Goal: Task Accomplishment & Management: Manage account settings

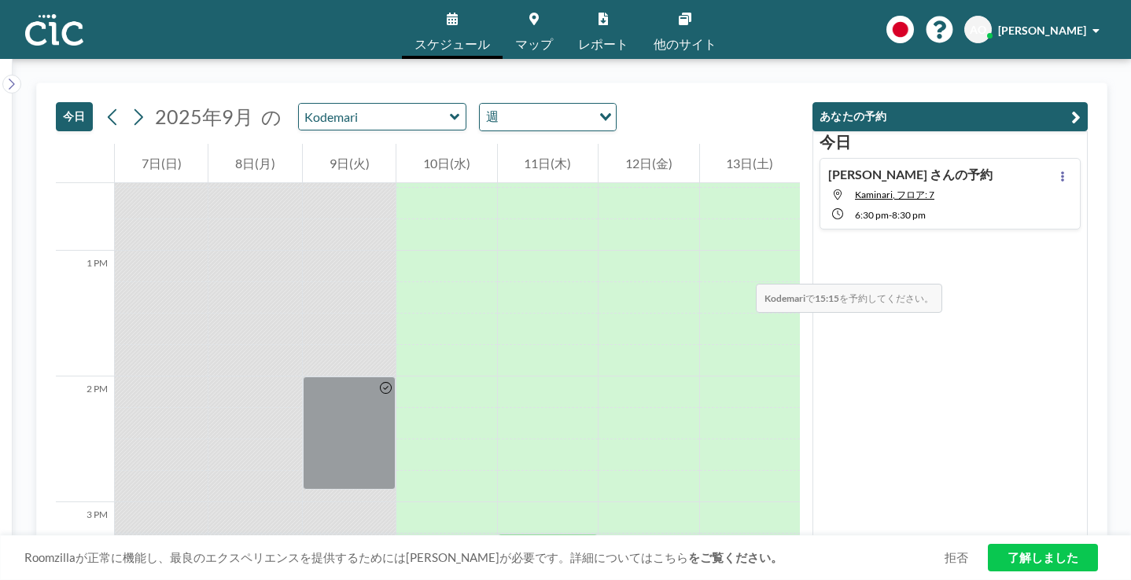
scroll to position [1661, 0]
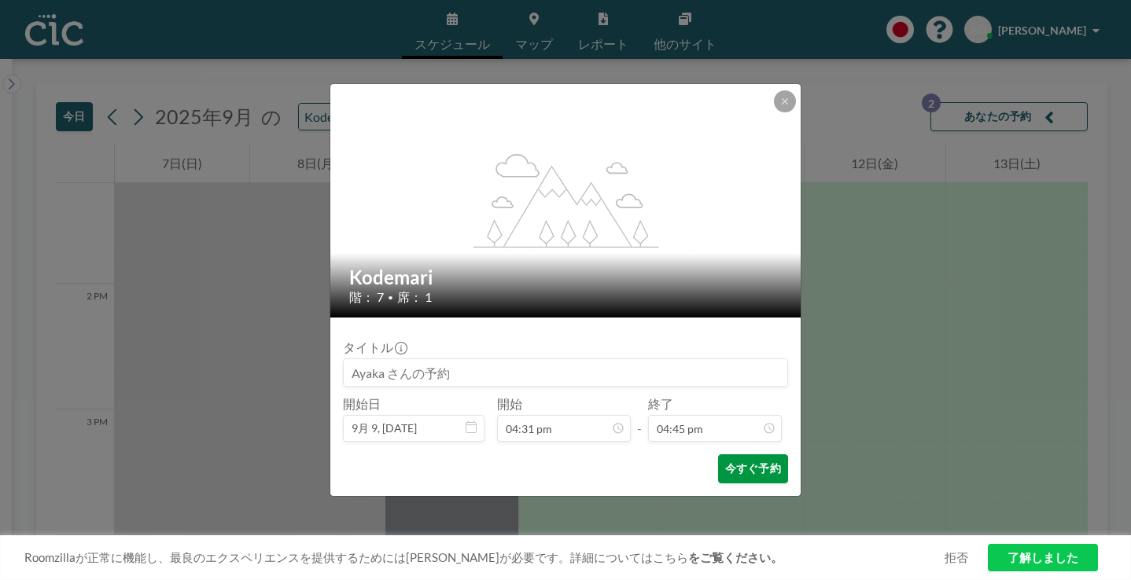
click at [718, 455] on button "今すぐ予約" at bounding box center [753, 469] width 70 height 29
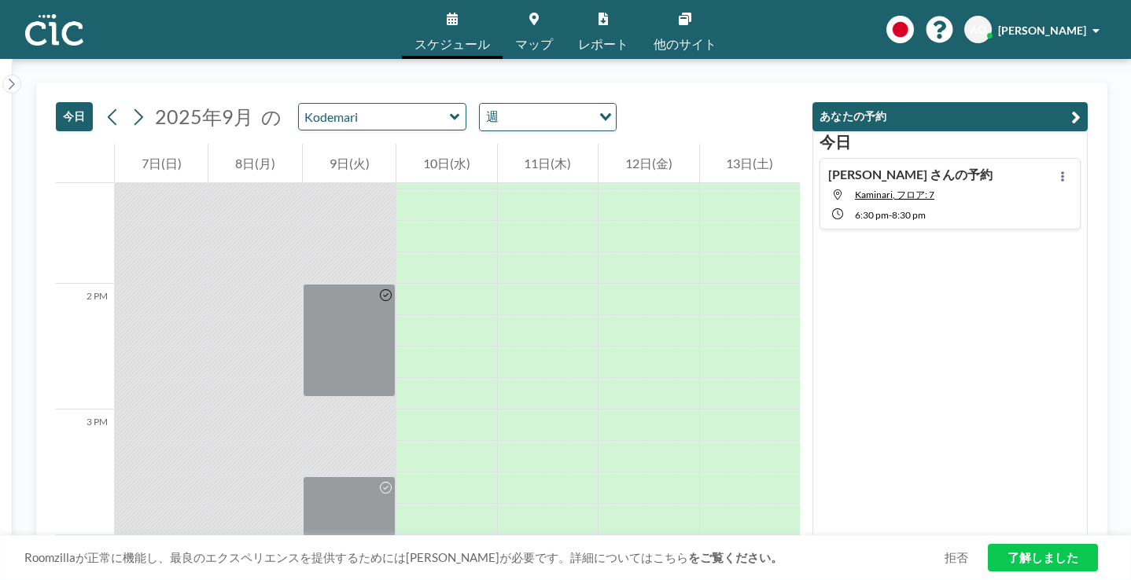
click at [629, 83] on div "今日 2025年9月 の Kodemari 週 Loading..." at bounding box center [428, 113] width 744 height 61
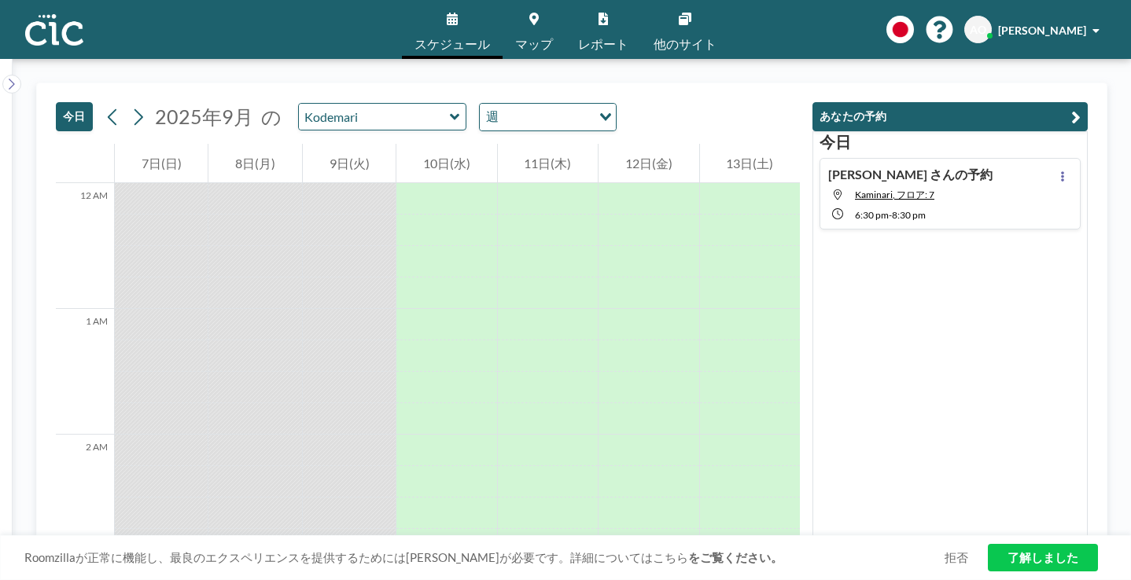
scroll to position [1559, 0]
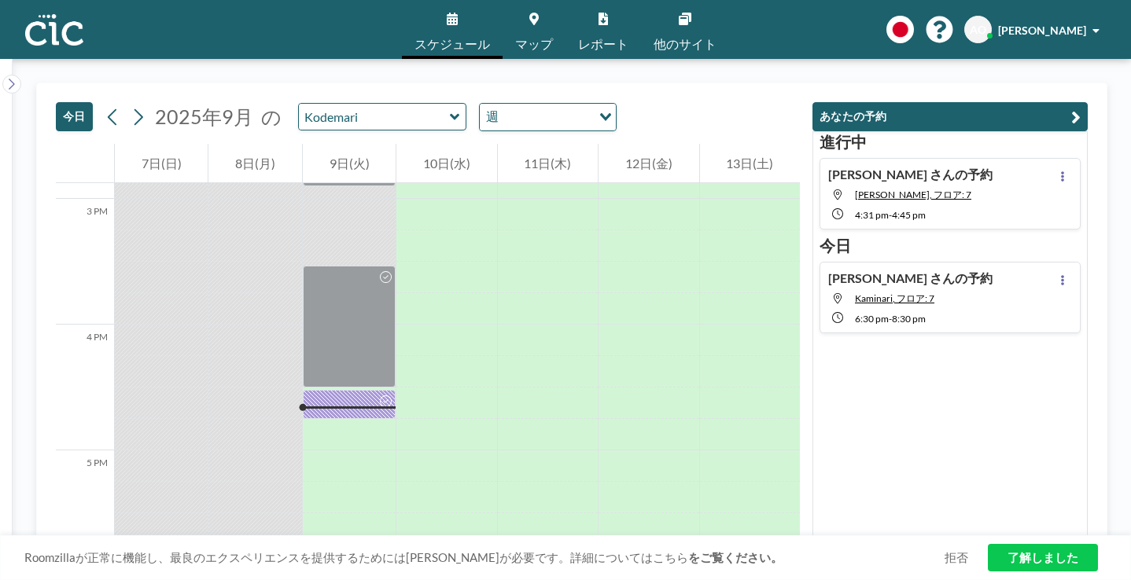
scroll to position [1071, 0]
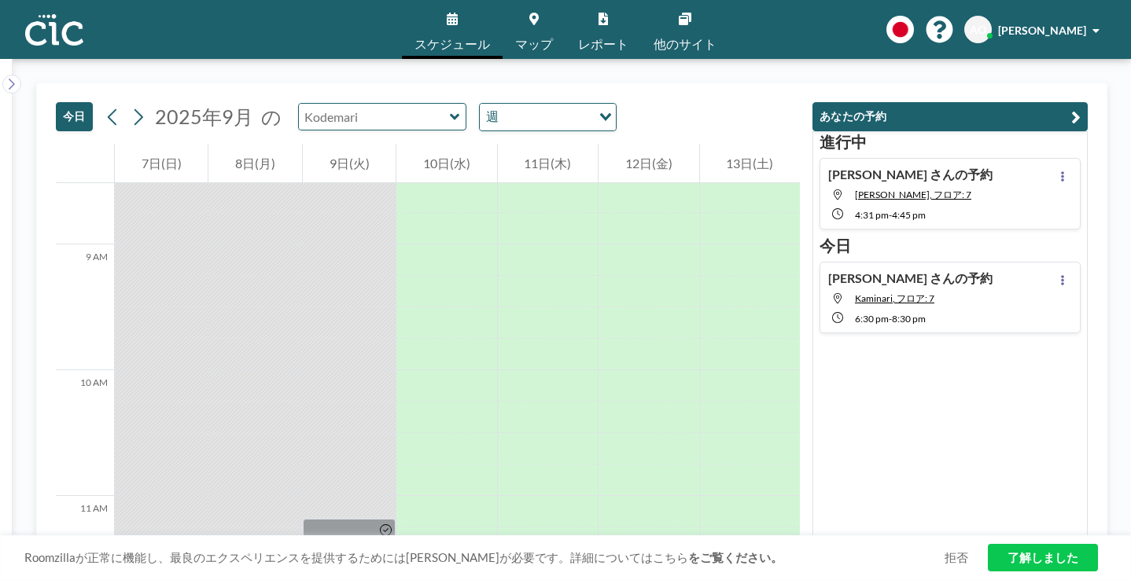
click at [346, 104] on input "text" at bounding box center [374, 117] width 151 height 26
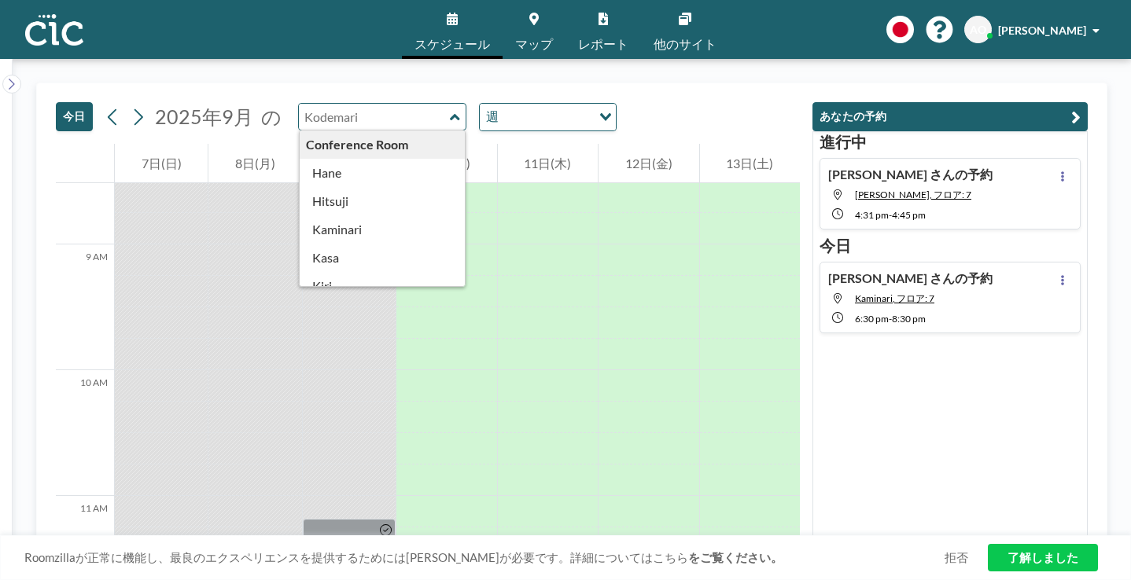
type input "Kodemari"
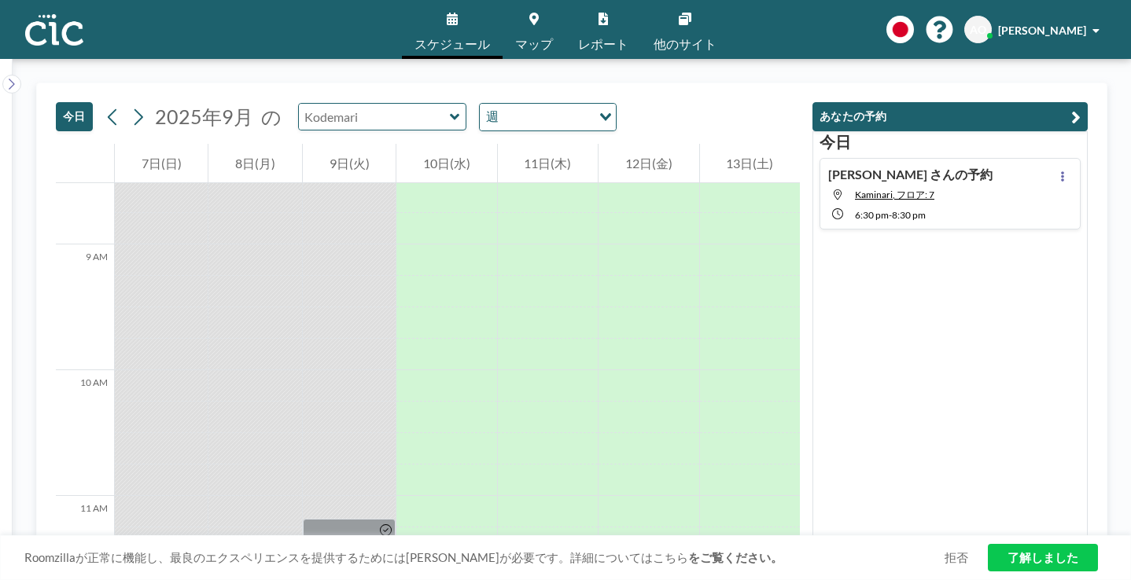
type input "Kodemari"
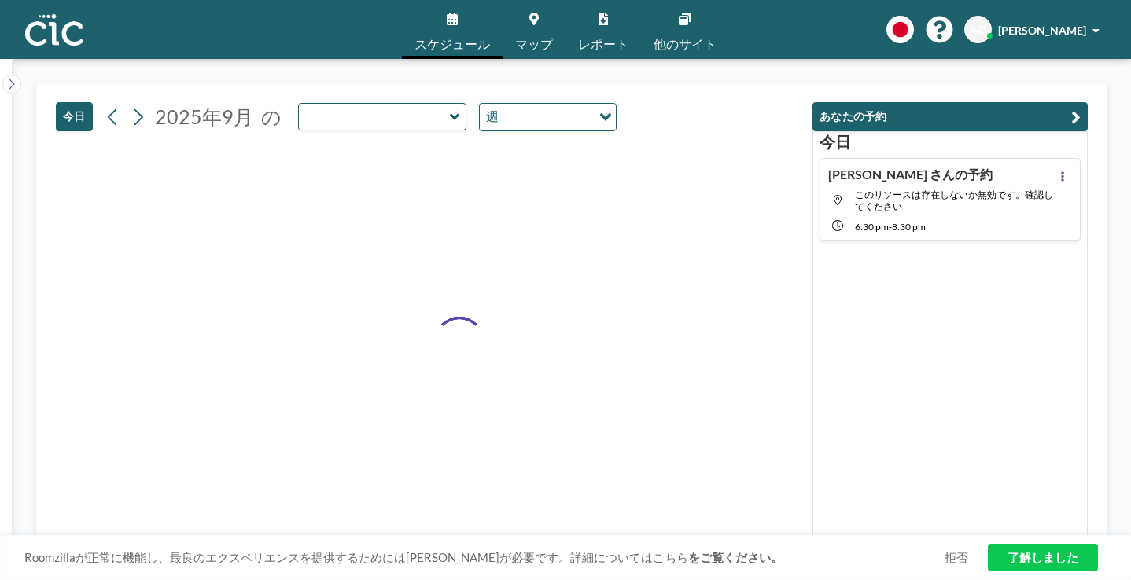
type input "Kodemari"
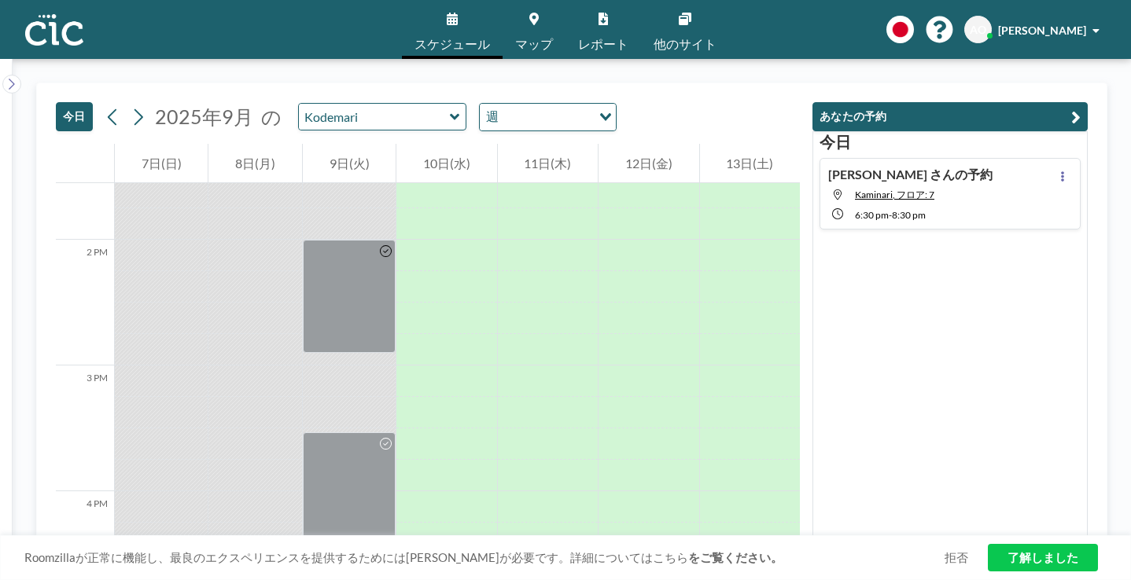
scroll to position [1712, 0]
click at [1072, 167] on button at bounding box center [1062, 176] width 19 height 19
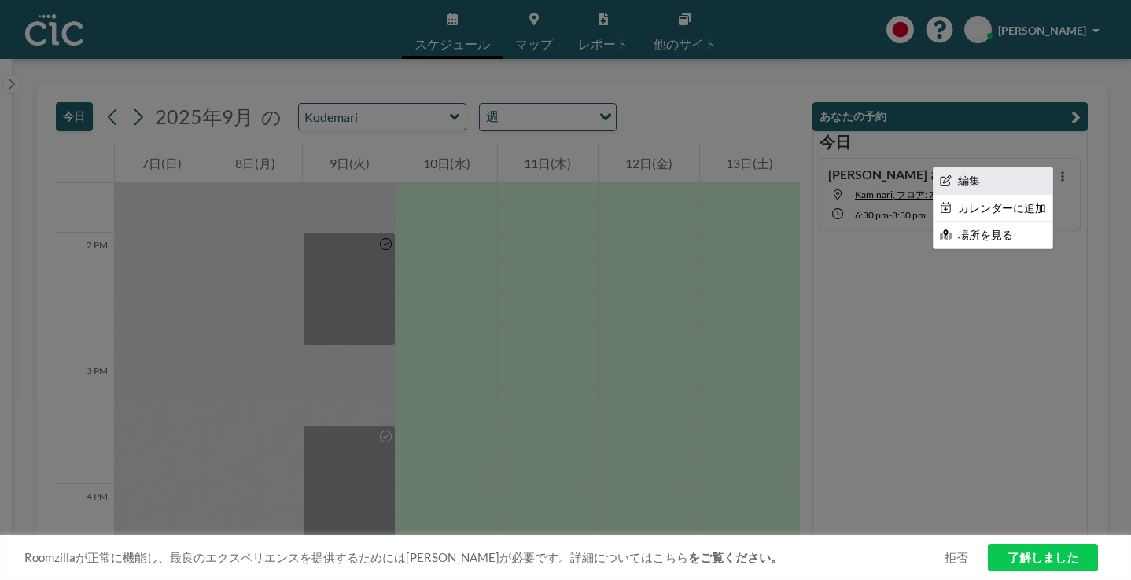
click at [1021, 167] on li "編集" at bounding box center [992, 180] width 119 height 27
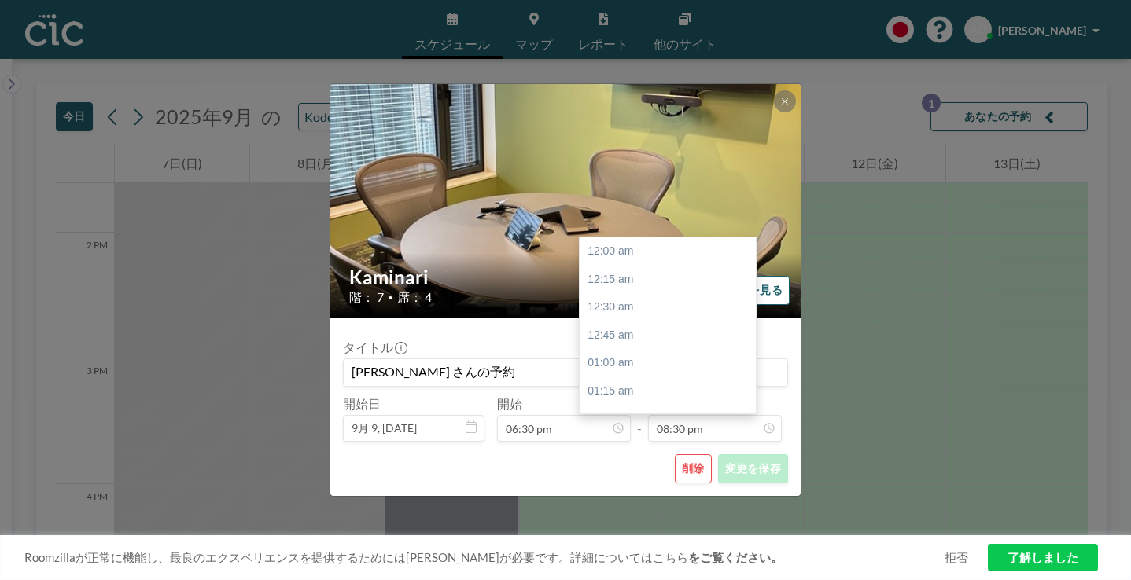
scroll to position [2059, 0]
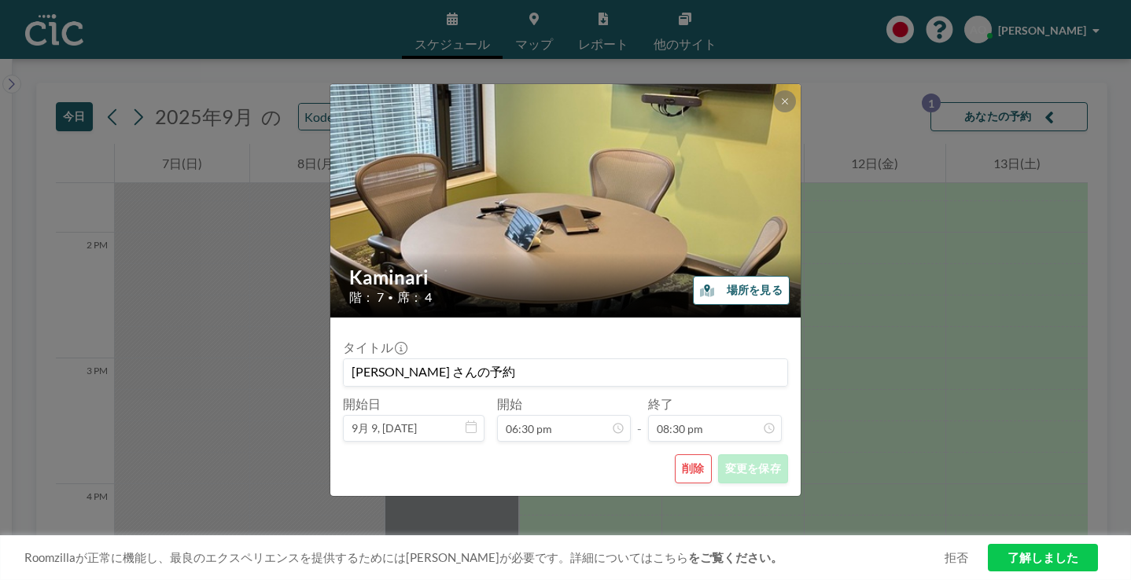
click at [675, 455] on button "削除" at bounding box center [693, 469] width 37 height 29
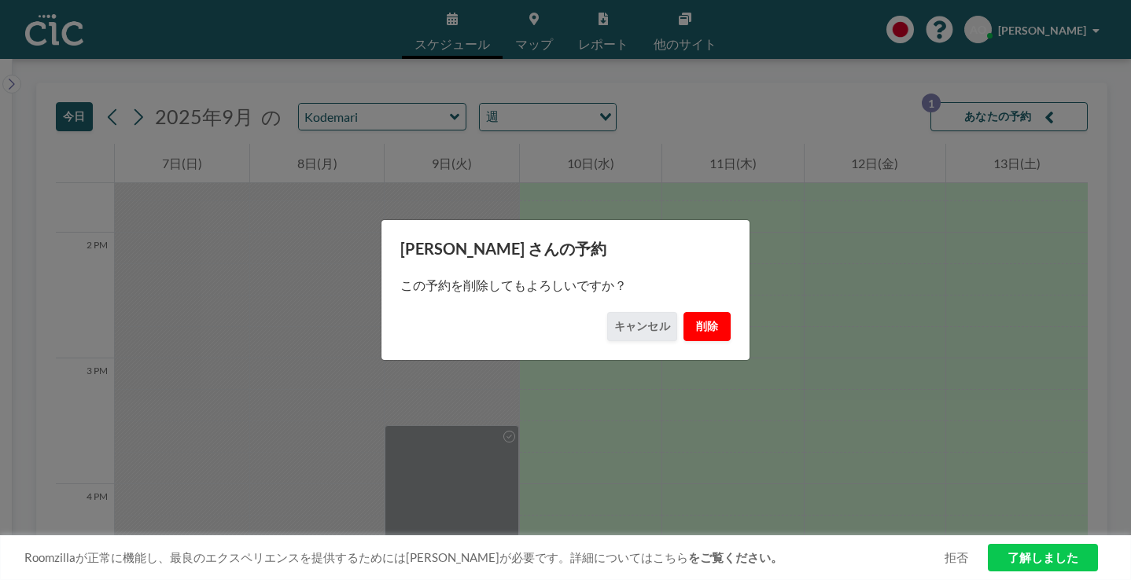
click at [690, 326] on button "削除" at bounding box center [706, 326] width 47 height 29
